Goal: Information Seeking & Learning: Learn about a topic

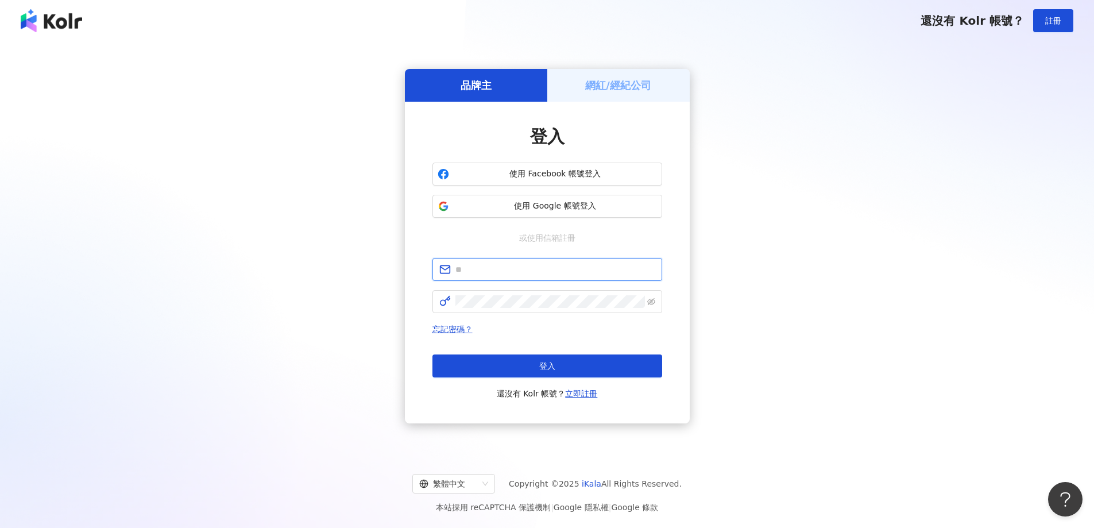
click at [486, 274] on input "text" at bounding box center [555, 269] width 200 height 13
type input "**********"
click button "登入" at bounding box center [548, 365] width 230 height 23
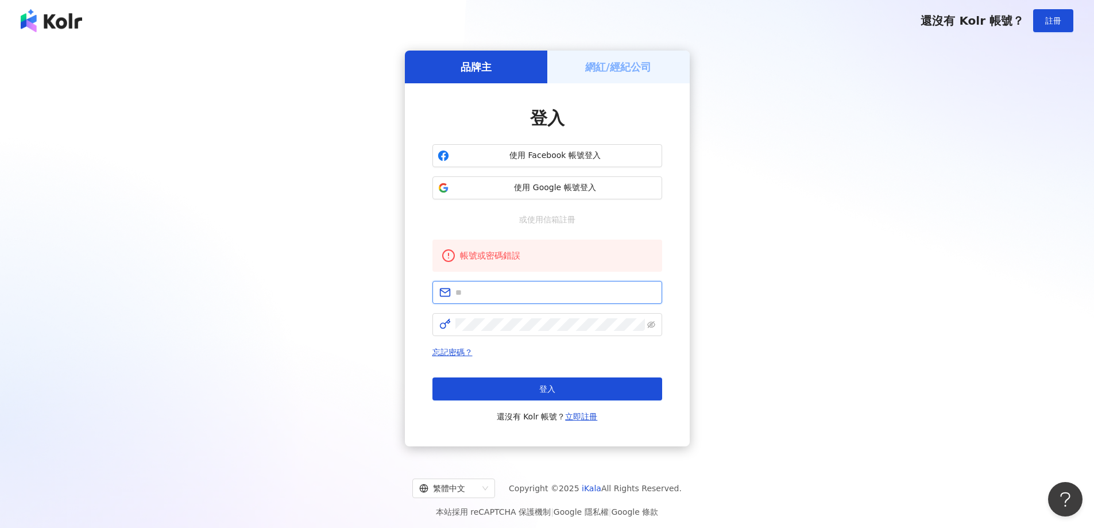
click at [496, 299] on input "text" at bounding box center [555, 292] width 200 height 13
type input "**********"
click at [556, 187] on span "使用 Google 帳號登入" at bounding box center [555, 187] width 203 height 11
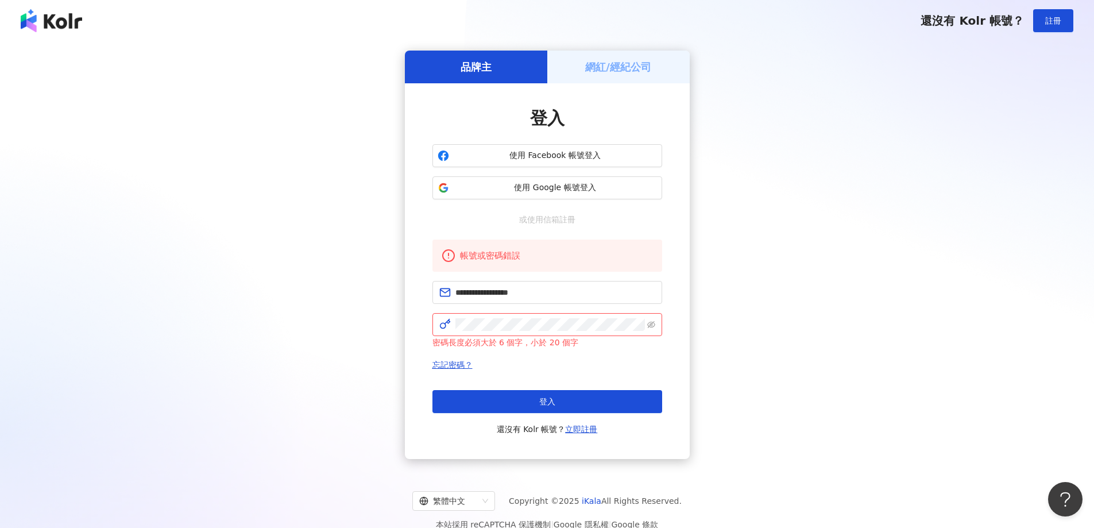
click at [608, 62] on h5 "網紅/經紀公司" at bounding box center [618, 67] width 66 height 14
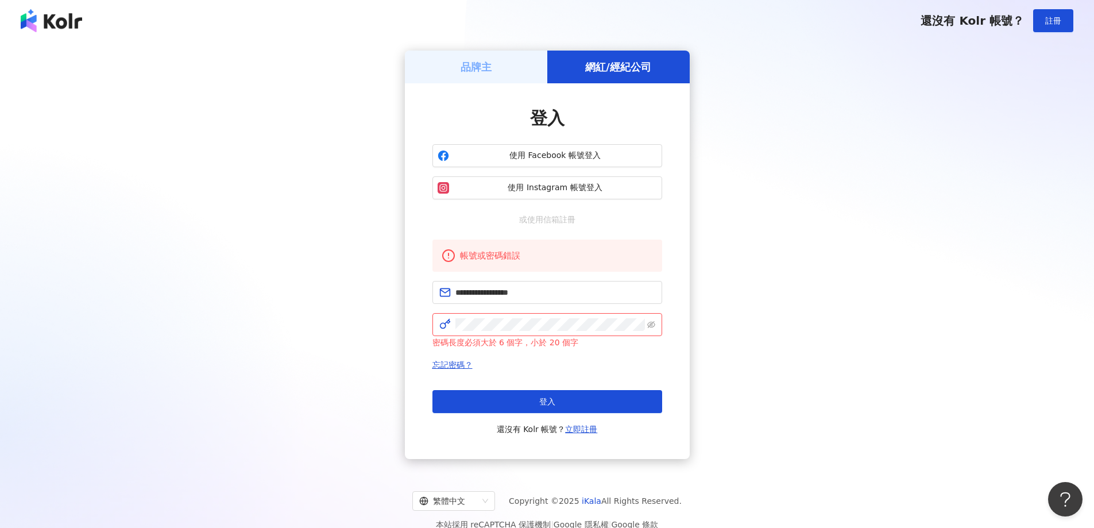
click at [484, 55] on div "品牌主" at bounding box center [476, 67] width 142 height 33
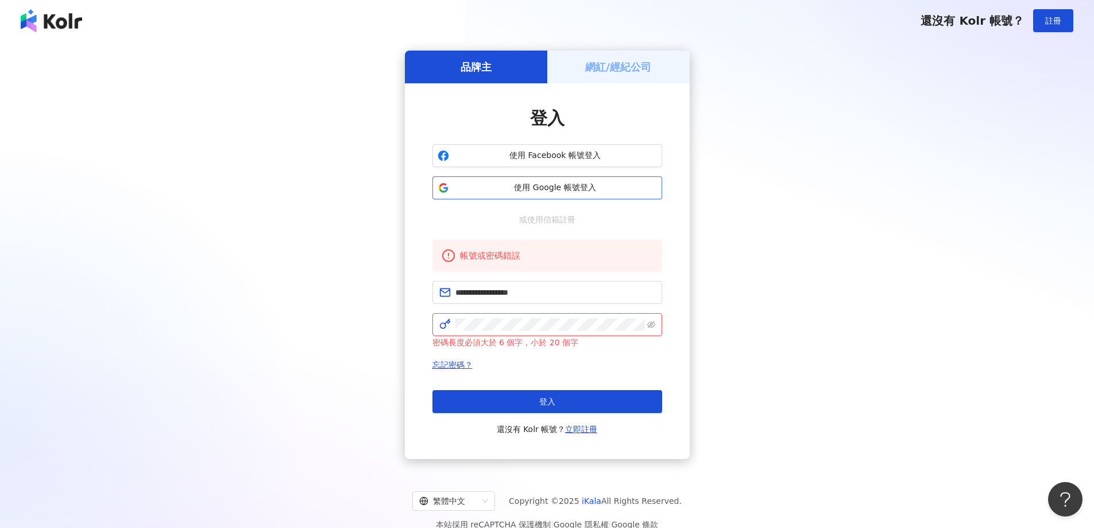
click at [543, 184] on span "使用 Google 帳號登入" at bounding box center [555, 187] width 203 height 11
click at [422, 308] on div "**********" at bounding box center [547, 271] width 285 height 376
click button "登入" at bounding box center [548, 401] width 230 height 23
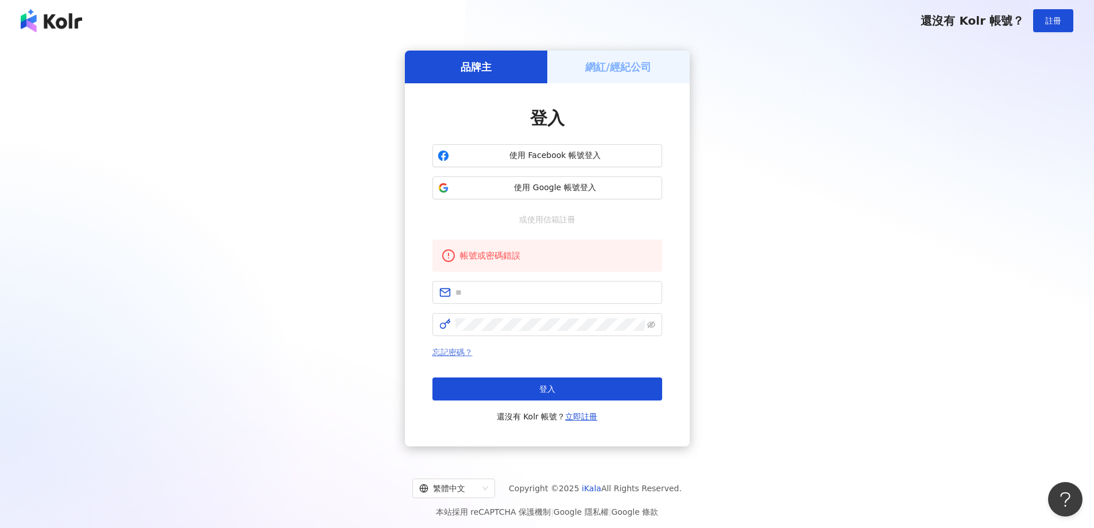
click at [452, 353] on link "忘記密碼？" at bounding box center [453, 352] width 40 height 9
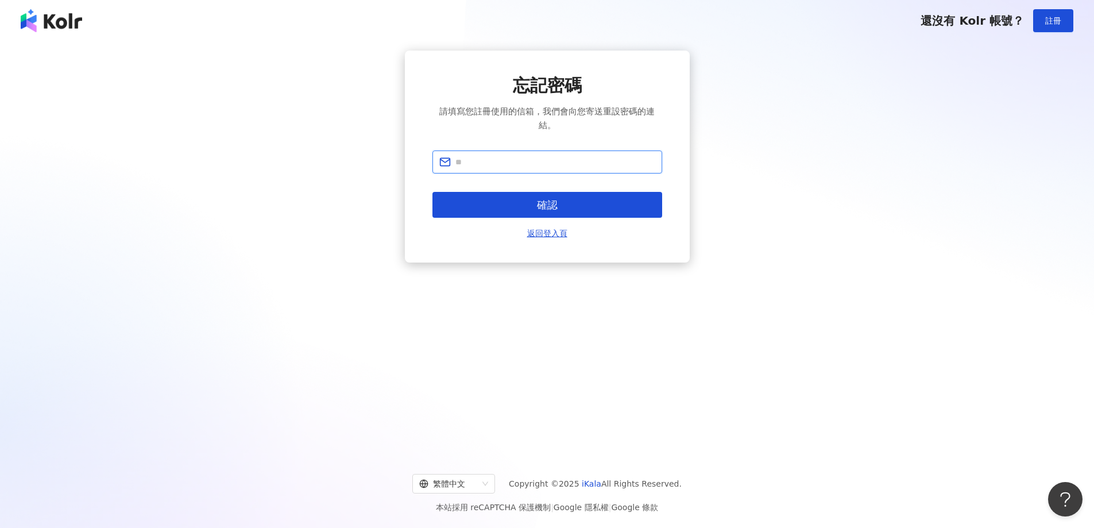
click at [517, 165] on input "text" at bounding box center [555, 162] width 200 height 13
type input "**********"
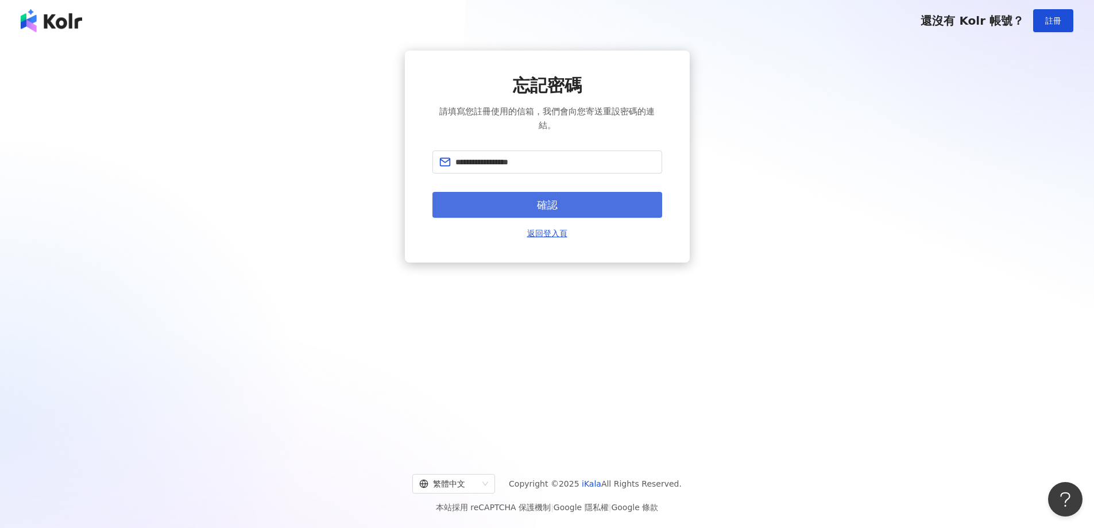
click at [559, 203] on button "確認" at bounding box center [548, 205] width 230 height 26
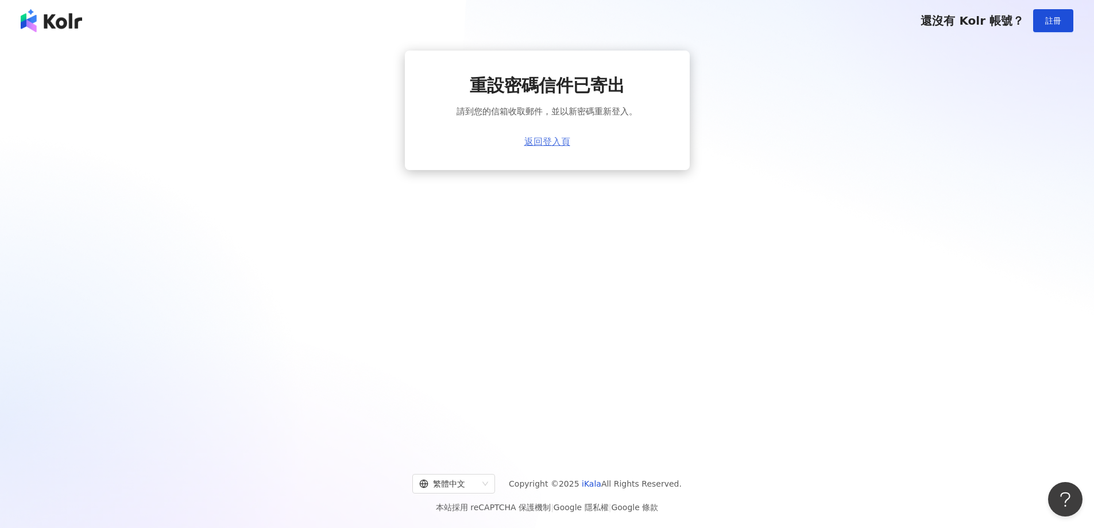
click at [561, 141] on link "返回登入頁" at bounding box center [547, 142] width 46 height 10
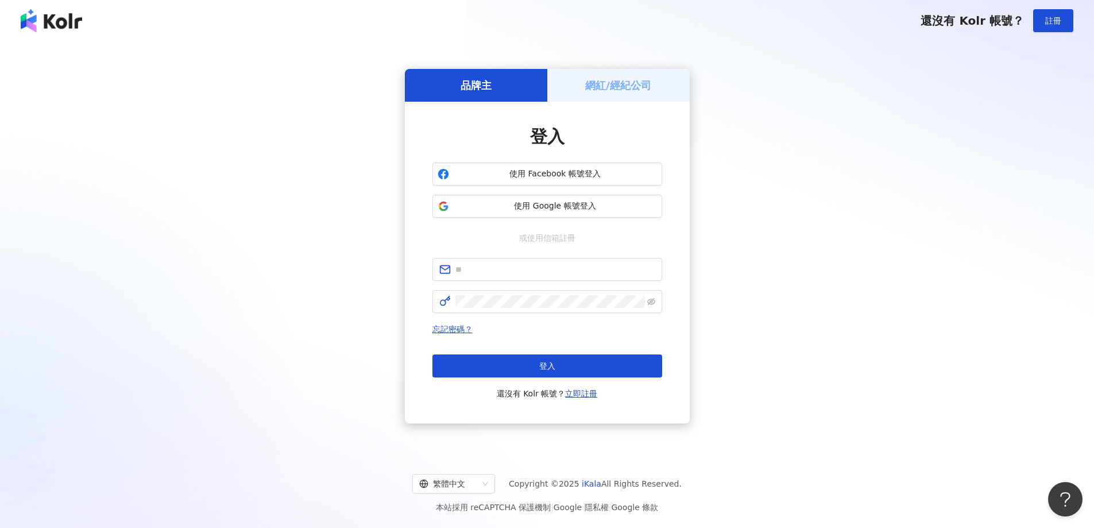
click at [947, 184] on div "品牌主 網紅/經紀公司 登入 使用 Facebook 帳號登入 使用 Google 帳號登入 或使用信箱註冊 忘記密碼？ 登入 還沒有 Kolr 帳號？ 立即…" at bounding box center [547, 246] width 1067 height 391
click at [511, 265] on input "text" at bounding box center [555, 269] width 200 height 13
type input "**********"
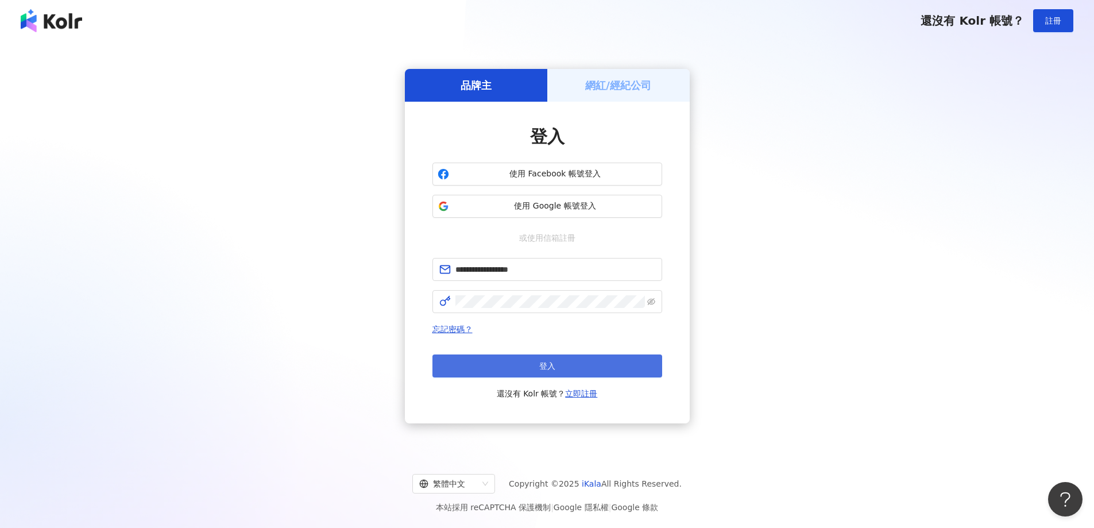
click at [515, 360] on button "登入" at bounding box center [548, 365] width 230 height 23
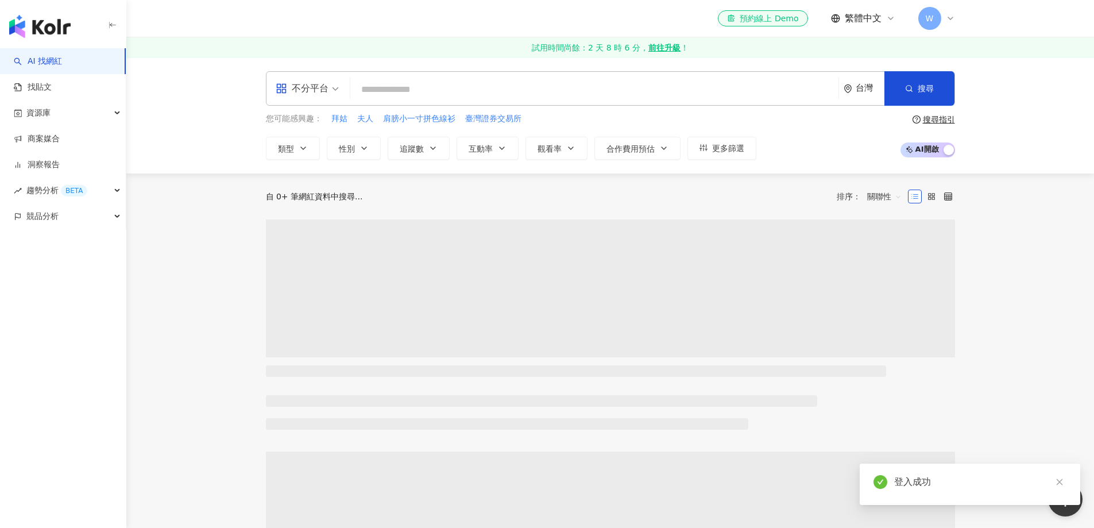
click at [518, 86] on input "search" at bounding box center [594, 90] width 479 height 22
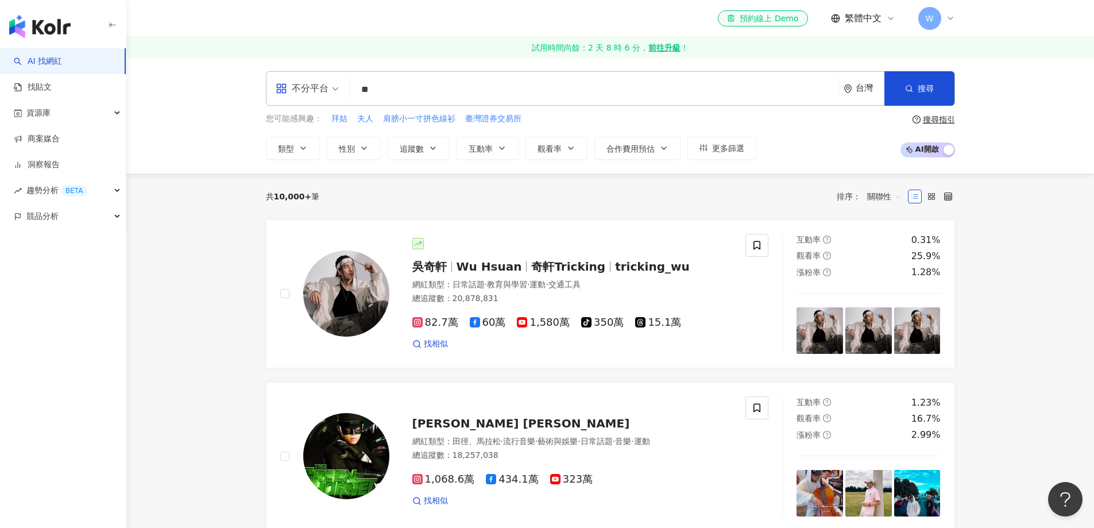
type input "*"
type input "**"
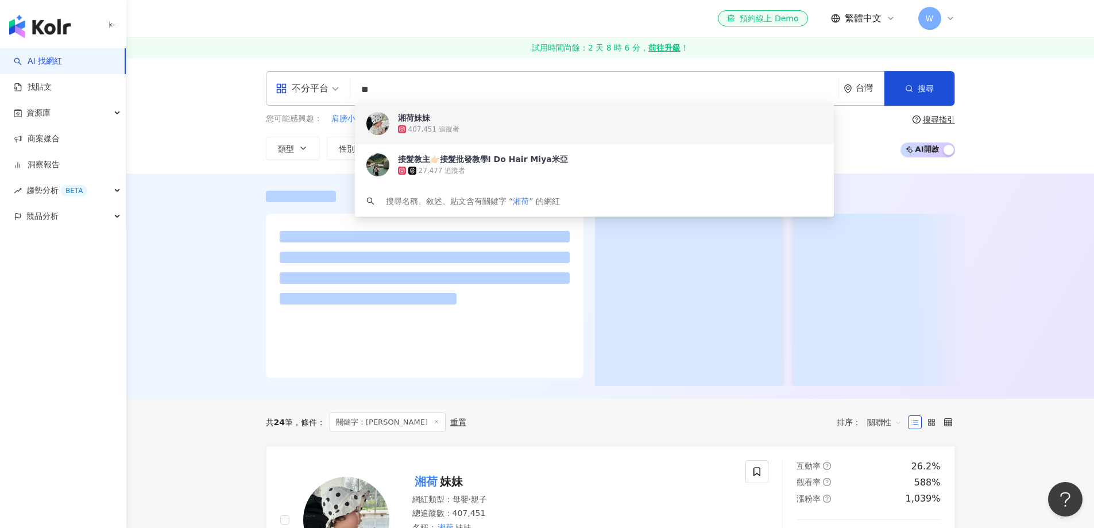
click at [488, 123] on span "湘荷妹妹" at bounding box center [588, 117] width 380 height 11
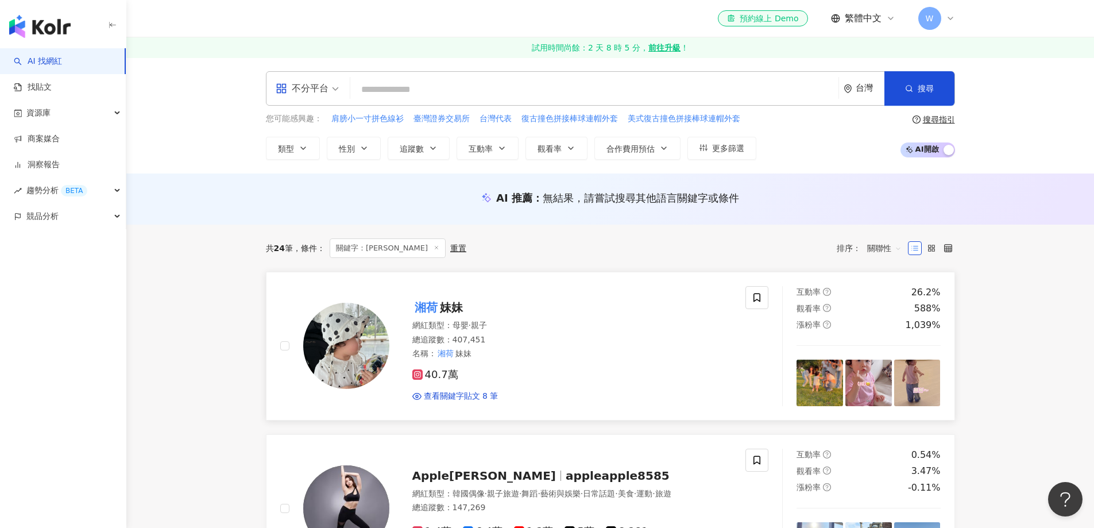
click at [355, 341] on img at bounding box center [346, 346] width 86 height 86
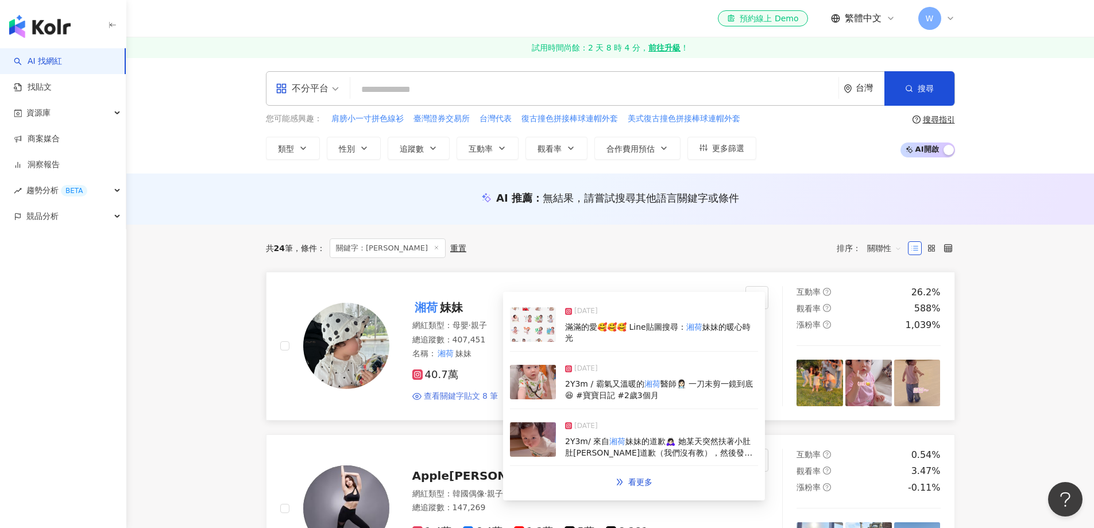
click at [478, 396] on span "查看關鍵字貼文 8 筆" at bounding box center [461, 396] width 75 height 11
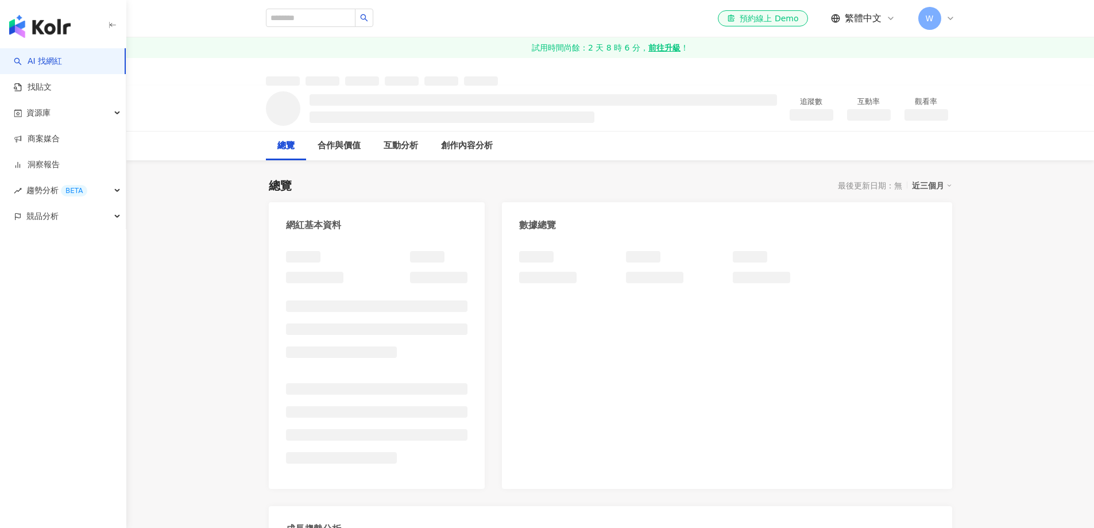
scroll to position [462, 0]
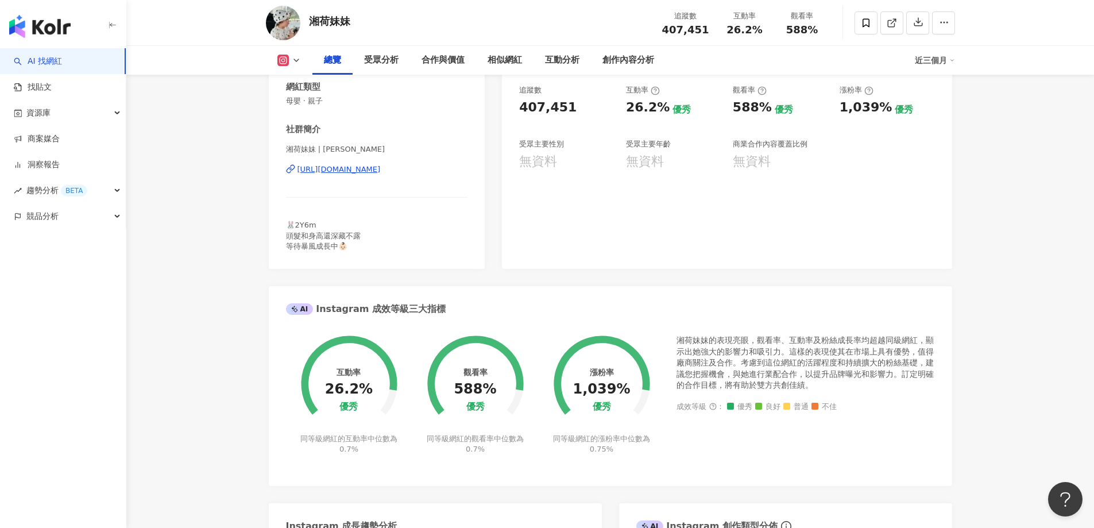
scroll to position [204, 0]
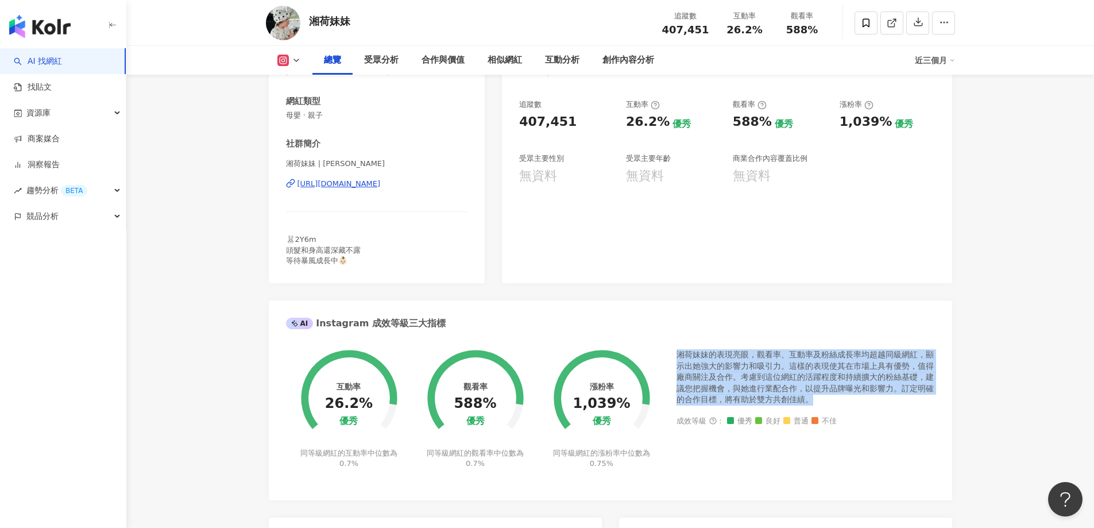
drag, startPoint x: 679, startPoint y: 353, endPoint x: 812, endPoint y: 403, distance: 141.8
click at [812, 403] on div "湘荷妹妹的表現亮眼，觀看率、互動率及粉絲成長率均超越同級網紅，顯示出她強大的影響力和吸引力。這樣的表現使其在市場上具有優勢，值得廠商關注及合作。考慮到這位網紅…" at bounding box center [806, 377] width 258 height 56
copy div "湘荷妹妹的表現亮眼，觀看率、互動率及粉絲成長率均超越同級網紅，顯示出她強大的影響力和吸引力。這樣的表現使其在市場上具有優勢，值得廠商關注及合作。考慮到這位網紅…"
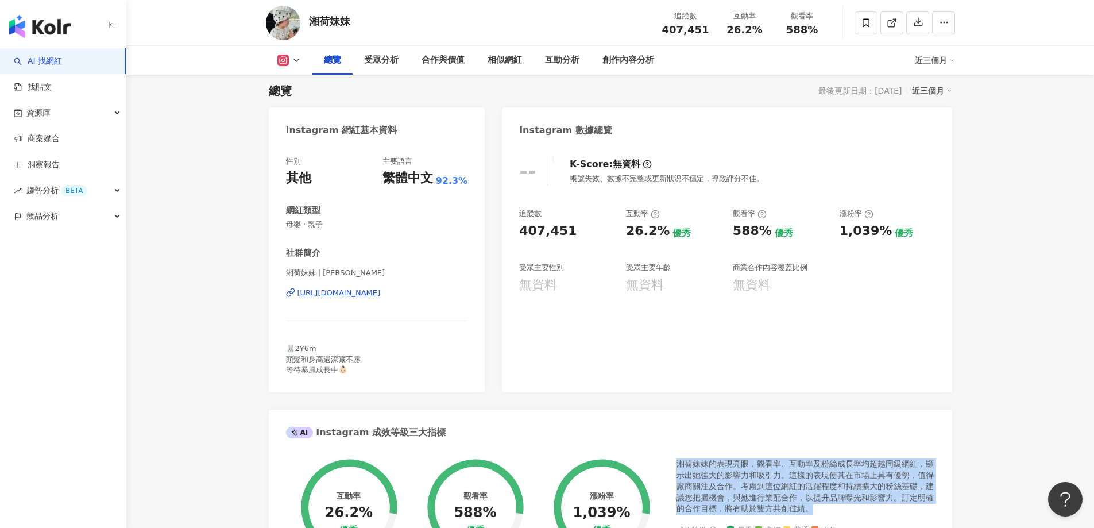
scroll to position [0, 0]
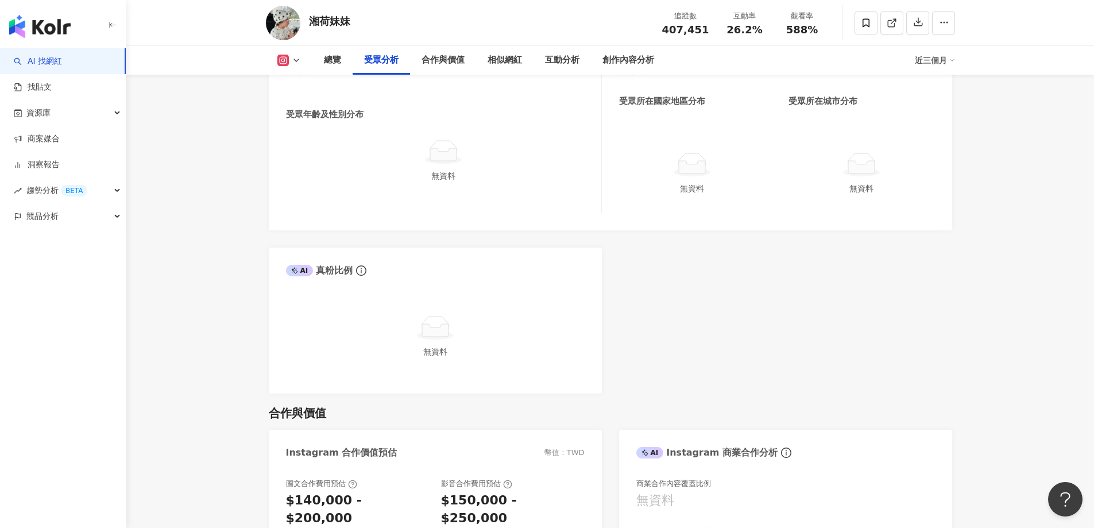
scroll to position [1132, 0]
